Goal: Ask a question

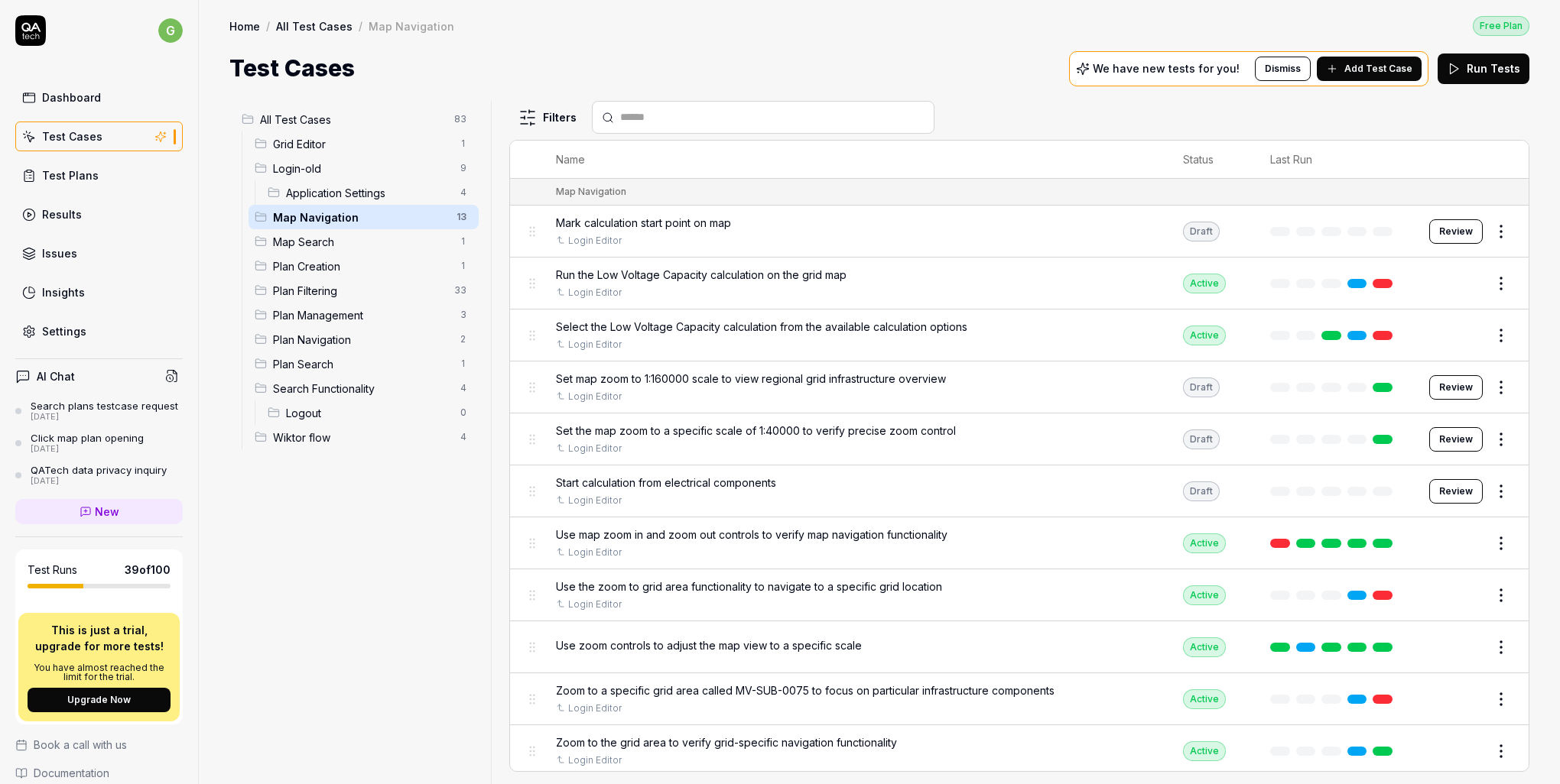
click at [634, 35] on div "Home / All Test Cases / Map Navigation Free Plan" at bounding box center [879, 25] width 1300 height 20
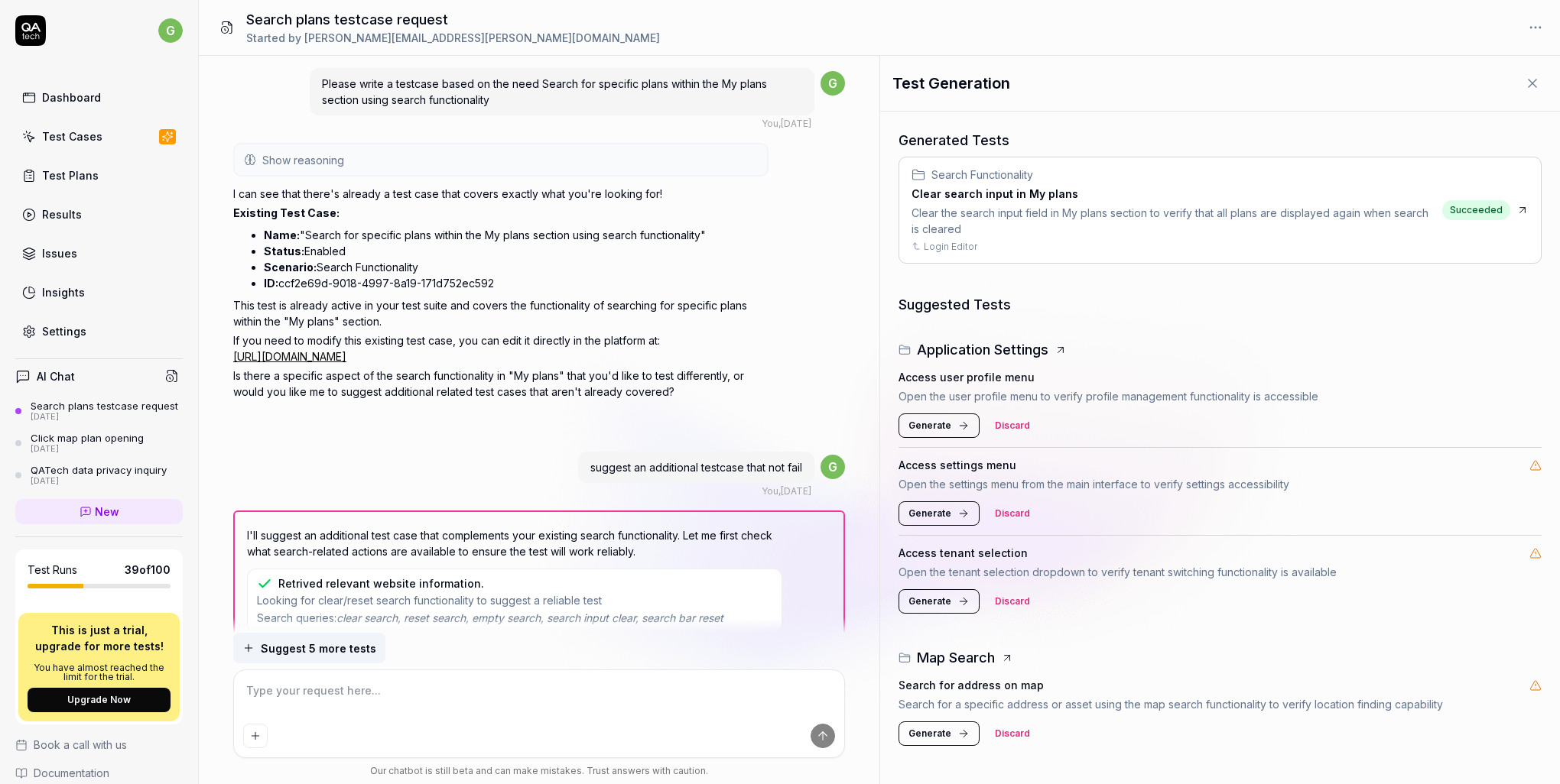
type textarea "*"
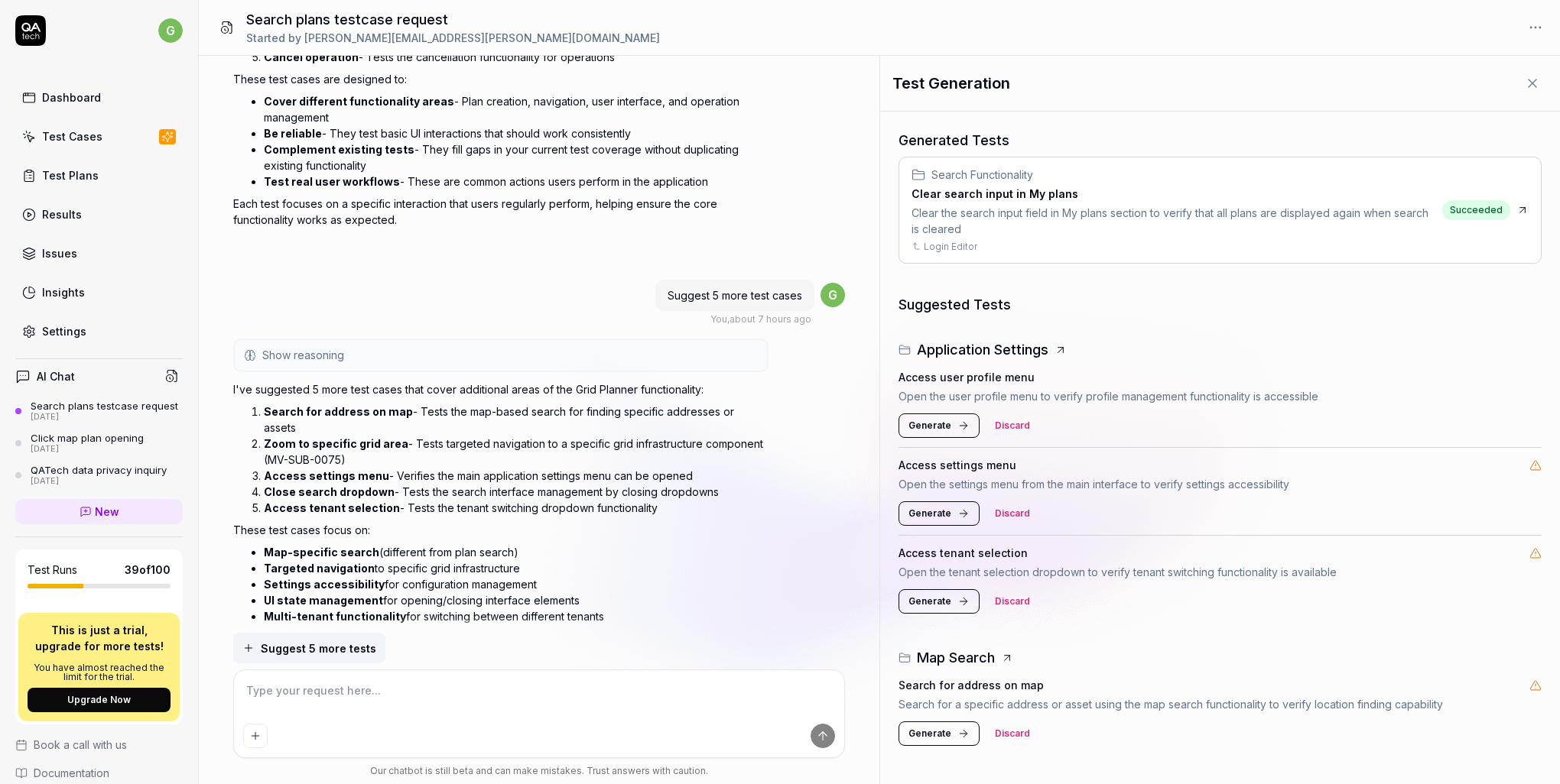
scroll to position [1308, 0]
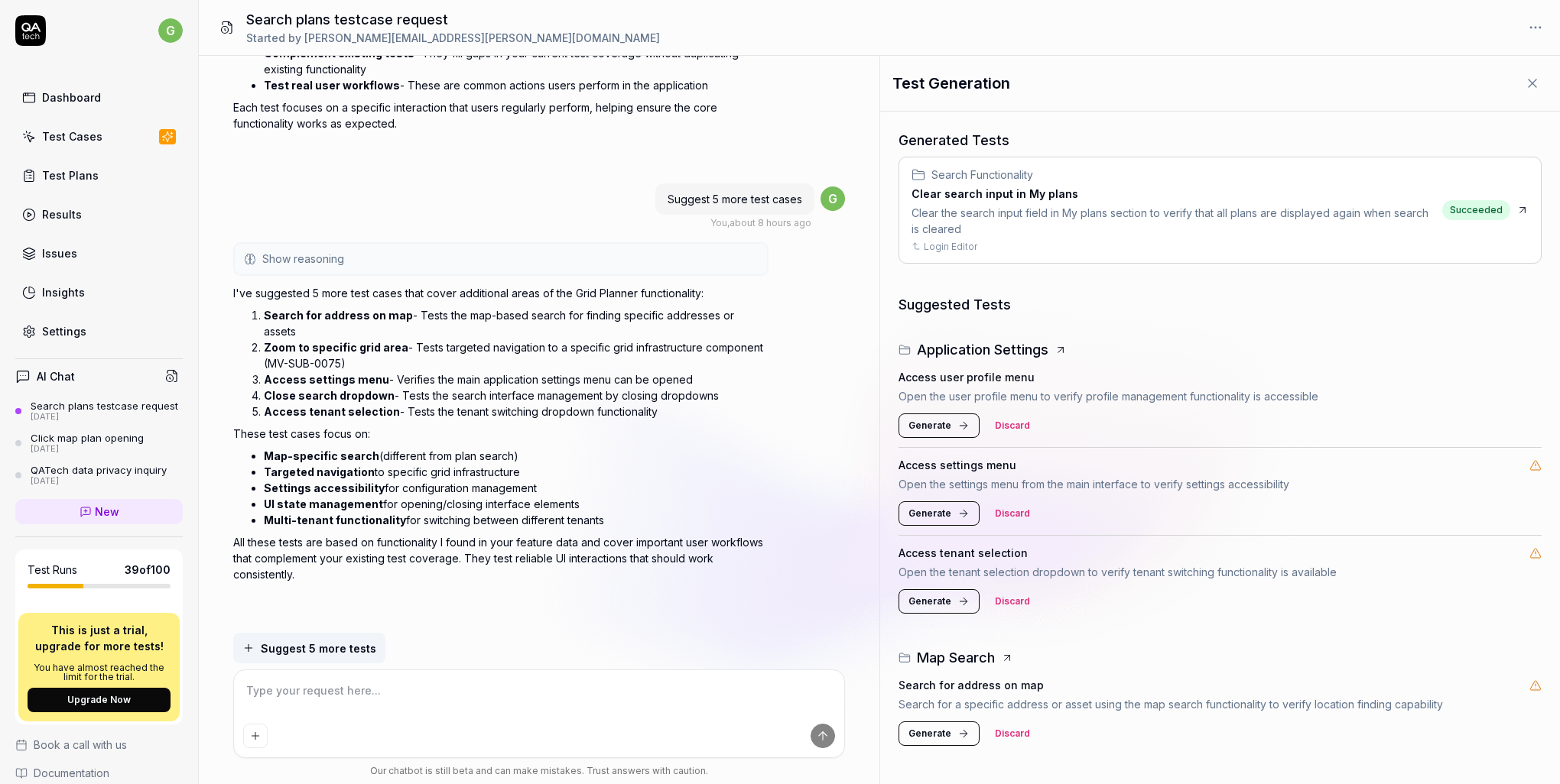
type textarea "*"
